Goal: Navigation & Orientation: Find specific page/section

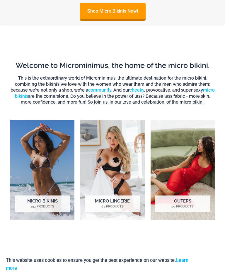
scroll to position [225, 0]
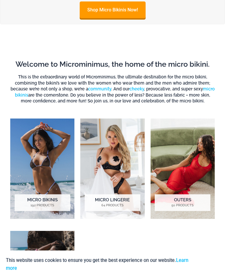
click at [103, 183] on img "Visit product category Micro Lingerie" at bounding box center [112, 169] width 64 height 100
